Goal: Transaction & Acquisition: Purchase product/service

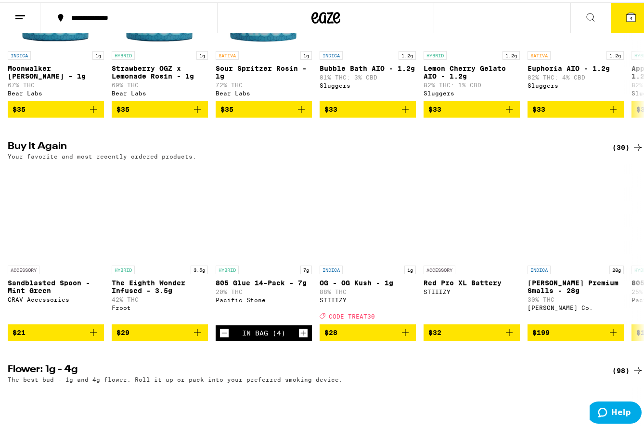
scroll to position [915, 0]
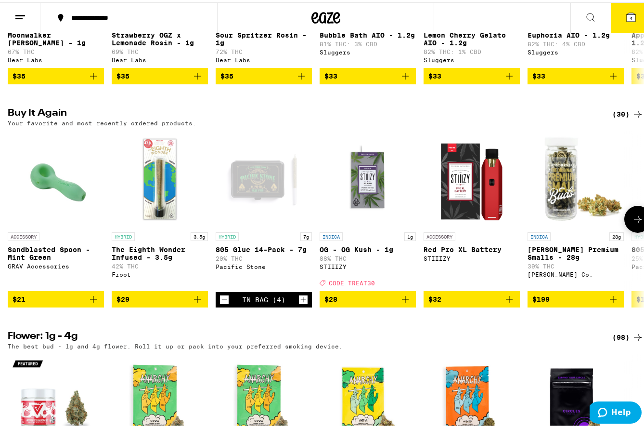
click at [635, 222] on icon at bounding box center [638, 217] width 12 height 12
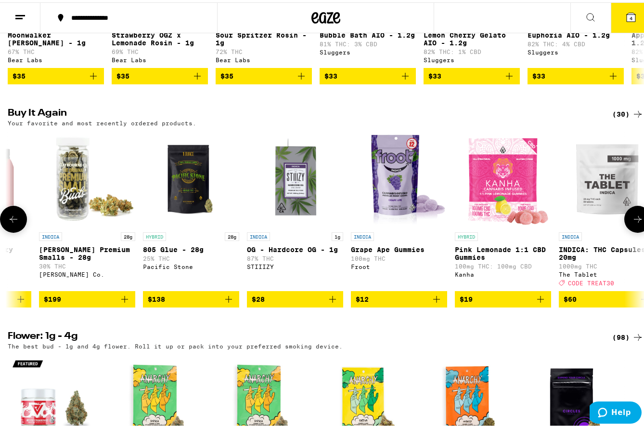
scroll to position [0, 524]
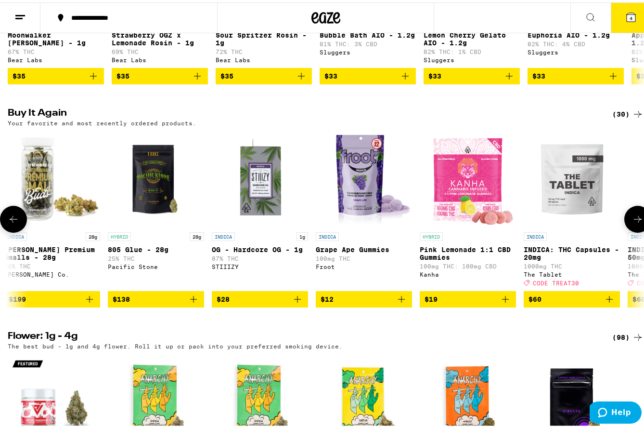
click at [635, 222] on icon at bounding box center [638, 217] width 12 height 12
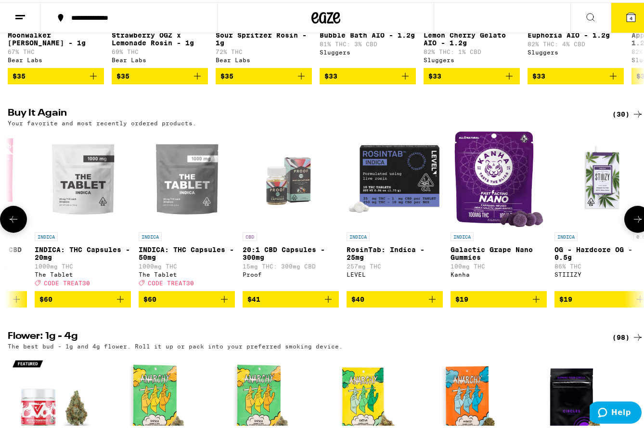
scroll to position [0, 1048]
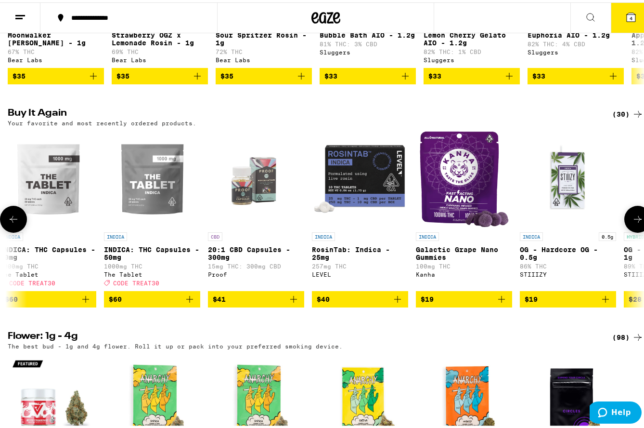
click at [14, 222] on icon at bounding box center [14, 217] width 12 height 12
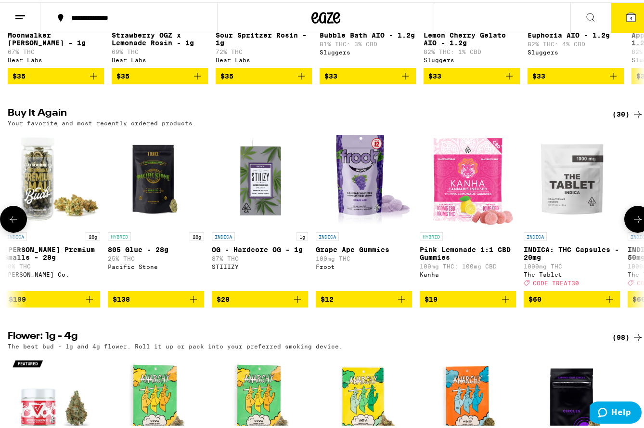
click at [14, 222] on icon at bounding box center [14, 217] width 12 height 12
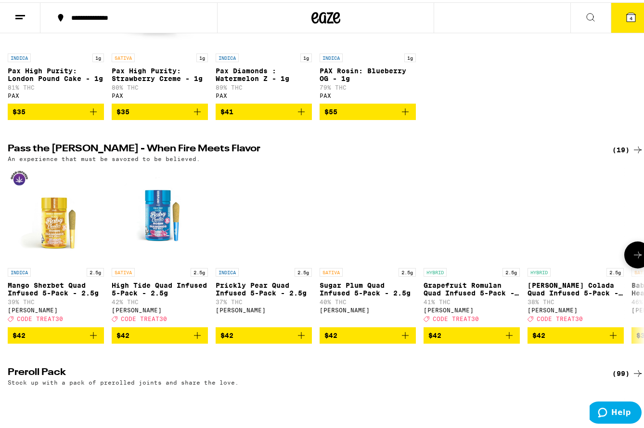
scroll to position [2744, 0]
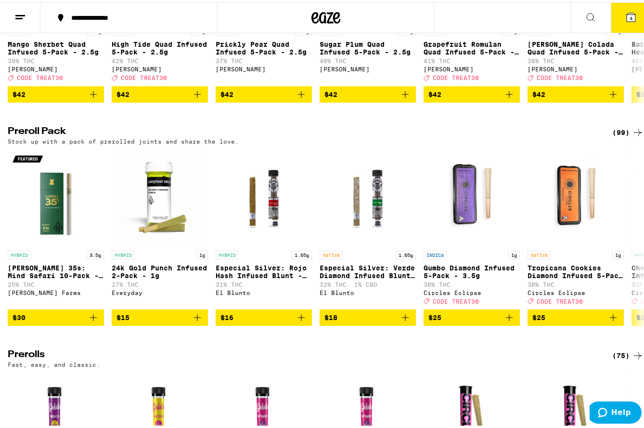
click at [614, 136] on div "(99)" at bounding box center [627, 130] width 31 height 12
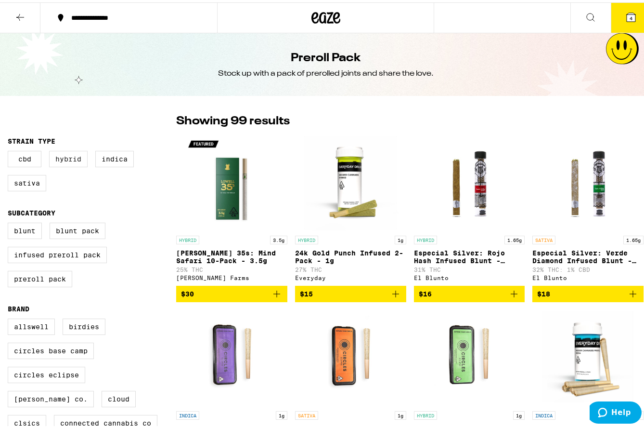
click at [65, 158] on label "Hybrid" at bounding box center [68, 156] width 39 height 16
click at [10, 150] on input "Hybrid" at bounding box center [10, 150] width 0 height 0
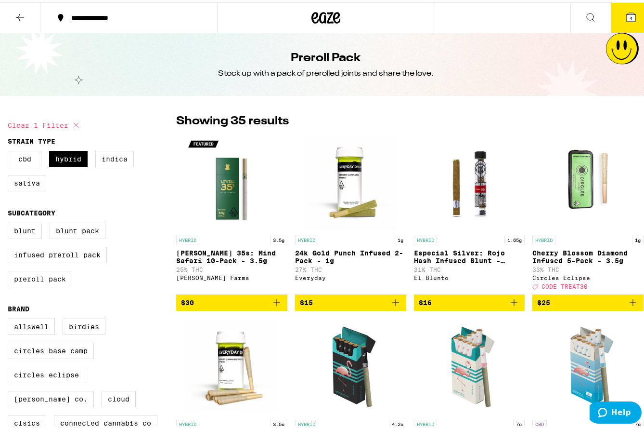
drag, startPoint x: 73, startPoint y: 156, endPoint x: 104, endPoint y: 159, distance: 31.4
click at [73, 156] on label "Hybrid" at bounding box center [68, 156] width 39 height 16
click at [10, 150] on input "Hybrid" at bounding box center [10, 150] width 0 height 0
checkbox input "false"
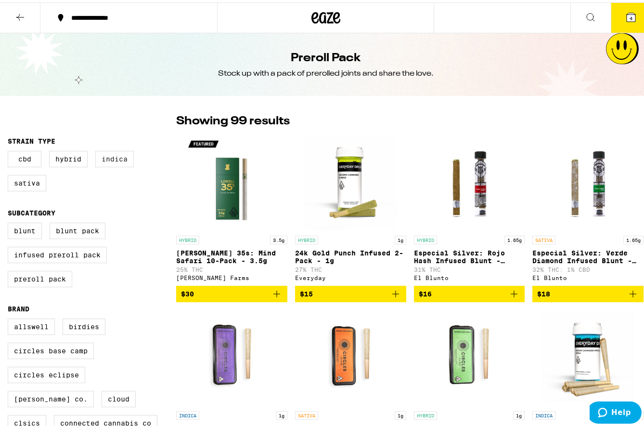
click at [104, 159] on label "Indica" at bounding box center [114, 156] width 39 height 16
click at [10, 150] on input "Indica" at bounding box center [10, 150] width 0 height 0
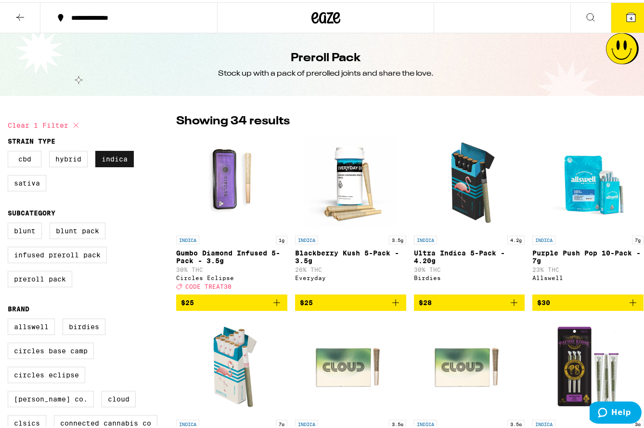
click at [106, 162] on label "Indica" at bounding box center [114, 156] width 39 height 16
click at [10, 150] on input "Indica" at bounding box center [10, 150] width 0 height 0
checkbox input "false"
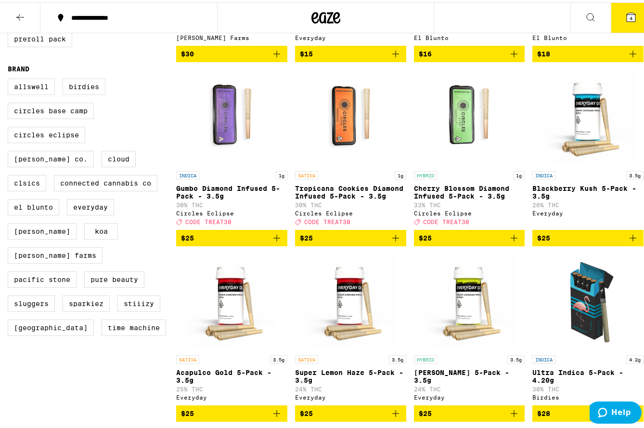
scroll to position [241, 0]
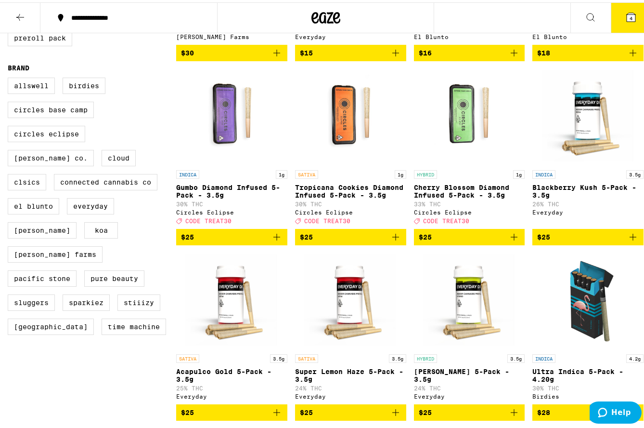
click at [17, 14] on icon at bounding box center [20, 15] width 12 height 12
click at [22, 13] on icon at bounding box center [20, 15] width 12 height 12
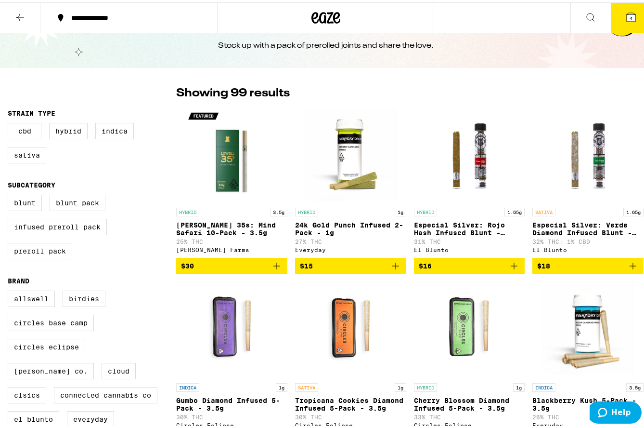
scroll to position [0, 0]
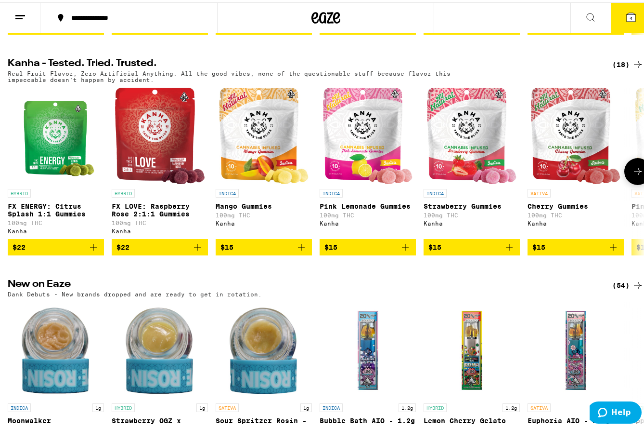
scroll to position [770, 0]
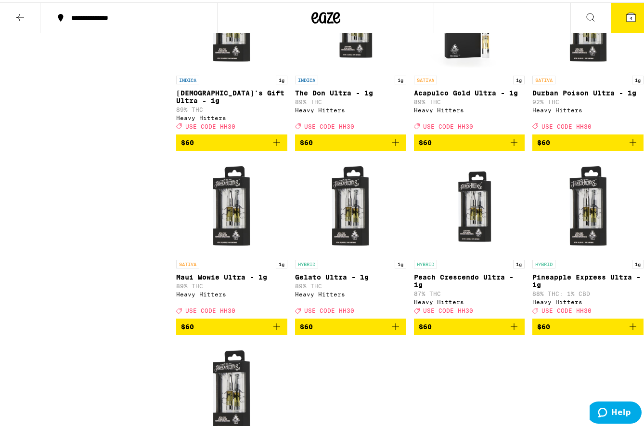
scroll to position [626, 0]
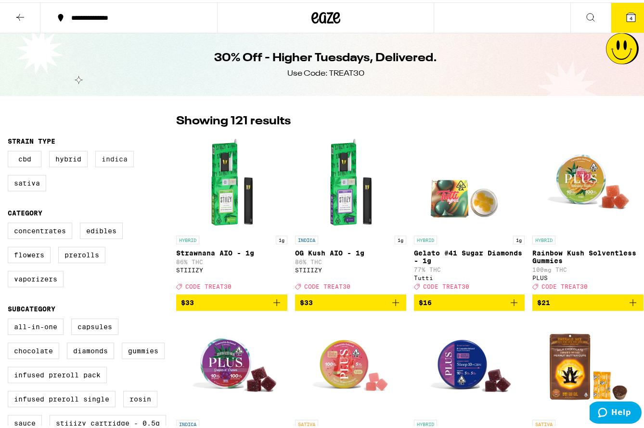
click at [106, 163] on label "Indica" at bounding box center [114, 156] width 39 height 16
click at [10, 150] on input "Indica" at bounding box center [10, 150] width 0 height 0
checkbox input "true"
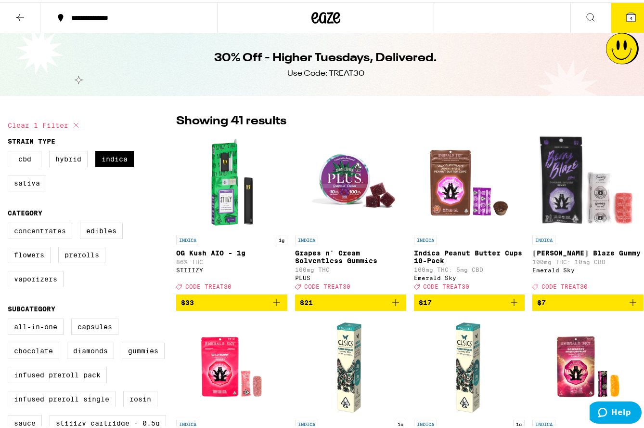
click at [53, 233] on label "Concentrates" at bounding box center [40, 228] width 65 height 16
click at [10, 222] on input "Concentrates" at bounding box center [10, 221] width 0 height 0
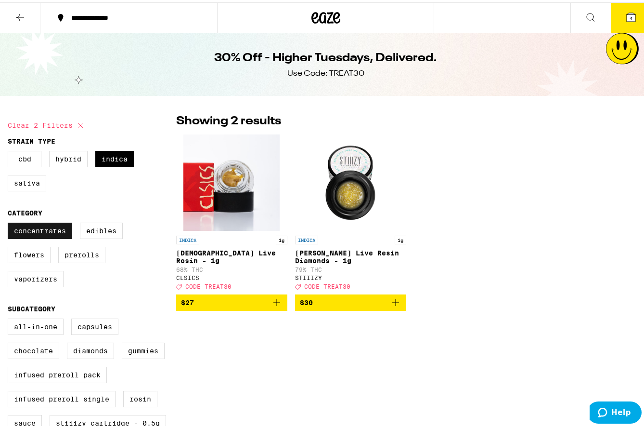
click at [53, 233] on label "Concentrates" at bounding box center [40, 228] width 65 height 16
click at [10, 222] on input "Concentrates" at bounding box center [10, 221] width 0 height 0
checkbox input "false"
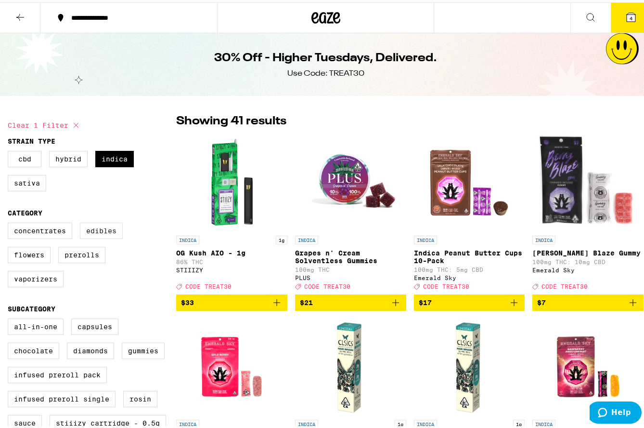
click at [91, 236] on label "Edibles" at bounding box center [101, 228] width 43 height 16
click at [10, 222] on input "Edibles" at bounding box center [10, 221] width 0 height 0
checkbox input "true"
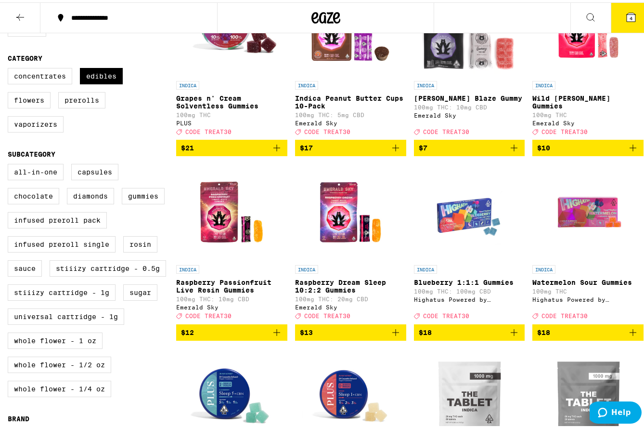
scroll to position [48, 0]
